Goal: Find specific page/section: Find specific page/section

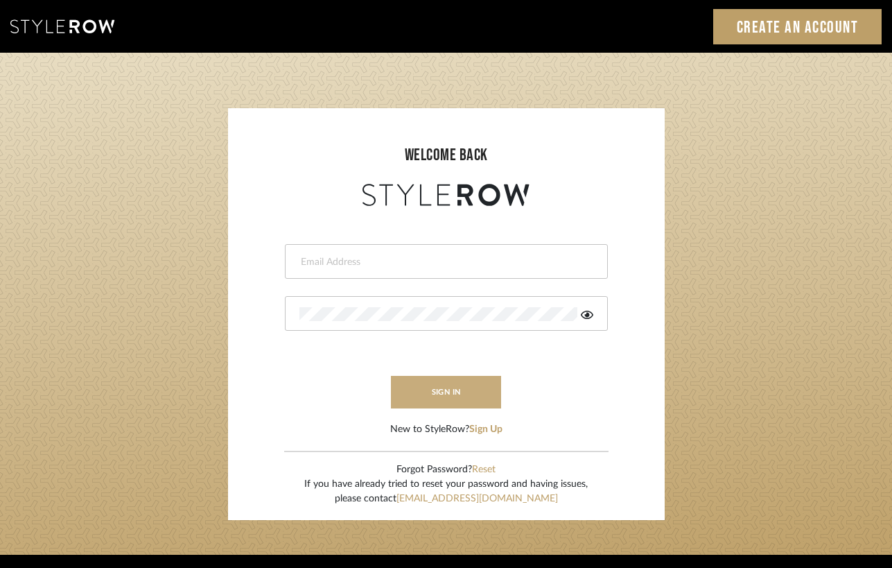
type input "[EMAIL_ADDRESS][DOMAIN_NAME]"
click at [451, 380] on button "sign in" at bounding box center [446, 392] width 111 height 33
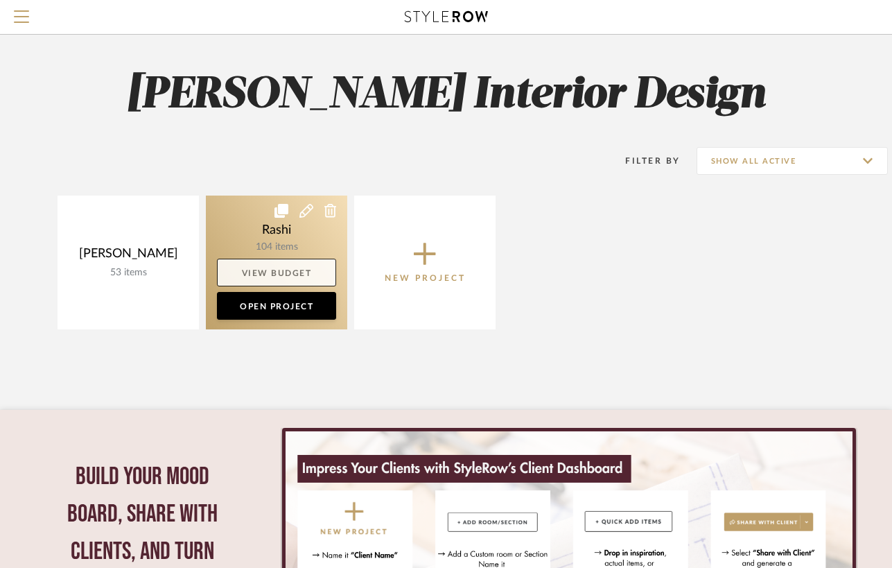
click at [297, 274] on link "View Budget" at bounding box center [276, 273] width 119 height 28
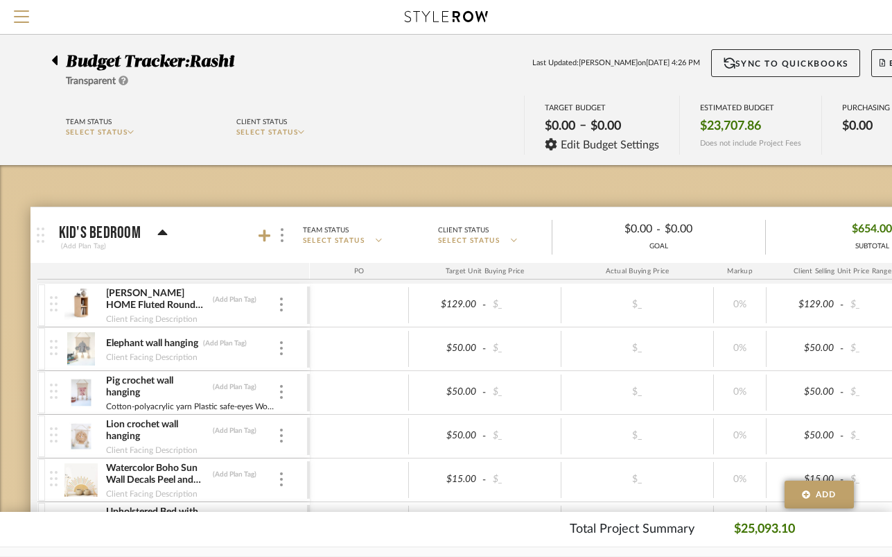
click at [53, 59] on icon at bounding box center [55, 60] width 6 height 10
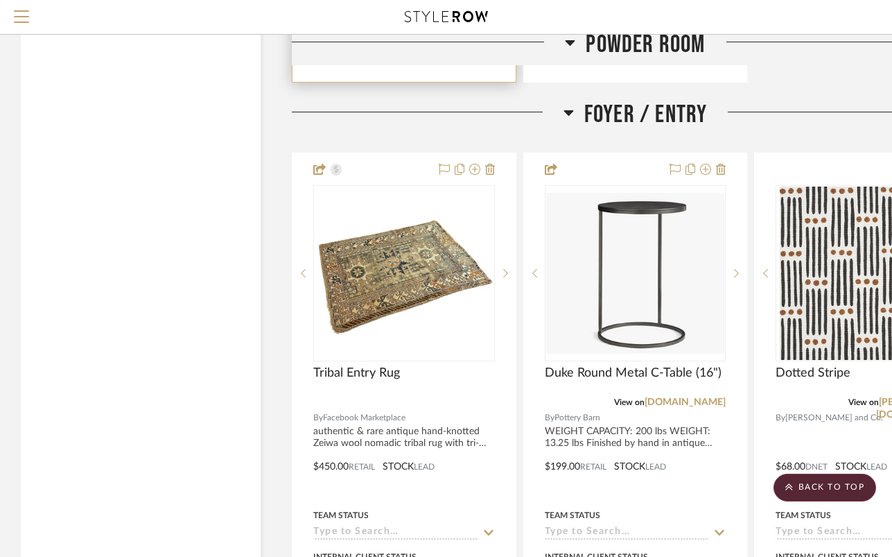
scroll to position [2804, 0]
